Goal: Task Accomplishment & Management: Use online tool/utility

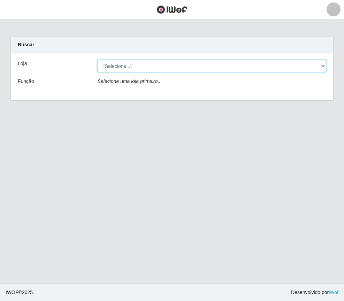
click at [147, 64] on select "[Selecione...] SuperShow Bis - Avenida 6 SuperShow [GEOGRAPHIC_DATA]" at bounding box center [212, 66] width 229 height 12
select select "60"
click at [98, 60] on select "[Selecione...] SuperShow Bis - Avenida 6 SuperShow [GEOGRAPHIC_DATA]" at bounding box center [212, 66] width 229 height 12
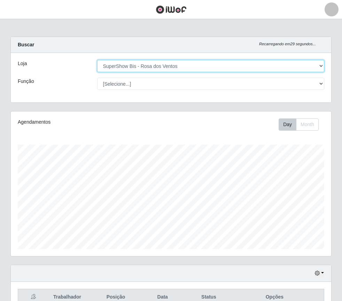
scroll to position [145, 321]
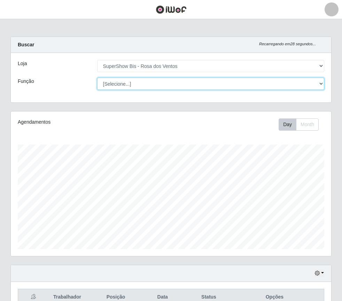
click at [159, 85] on select "[Selecione...] ASG ASG + ASG ++ Auxiliar de Cozinha Balconista de Açougue Balco…" at bounding box center [211, 84] width 228 height 12
select select "1"
click at [97, 78] on select "[Selecione...] ASG ASG + ASG ++ Auxiliar de Cozinha Balconista de Açougue Balco…" at bounding box center [211, 84] width 228 height 12
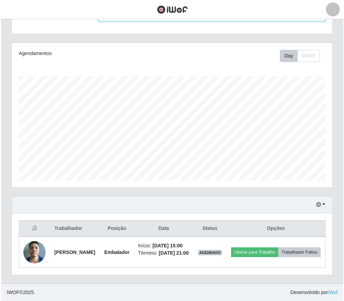
scroll to position [81, 0]
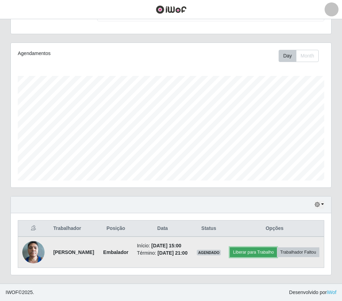
click at [269, 248] on button "Liberar para Trabalho" at bounding box center [253, 253] width 47 height 10
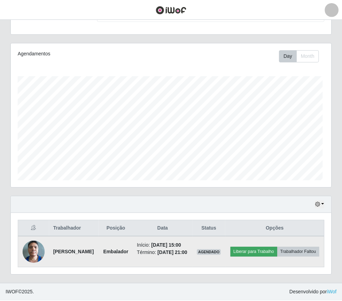
scroll to position [145, 317]
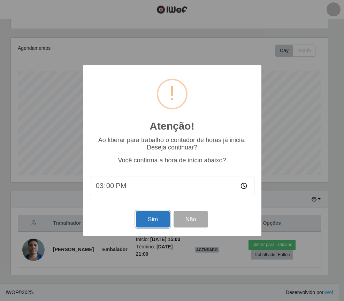
click at [145, 221] on button "Sim" at bounding box center [153, 219] width 34 height 16
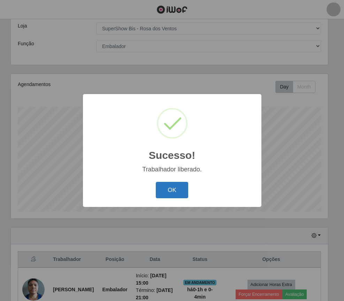
click at [174, 191] on button "OK" at bounding box center [172, 190] width 32 height 16
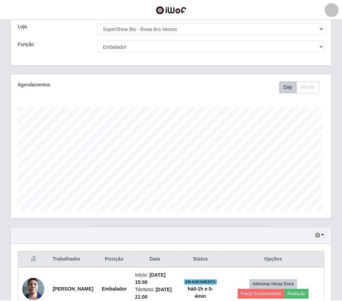
scroll to position [145, 321]
